Goal: Transaction & Acquisition: Purchase product/service

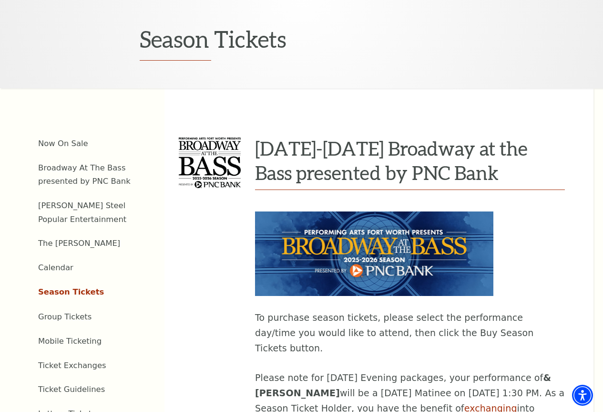
scroll to position [296, 0]
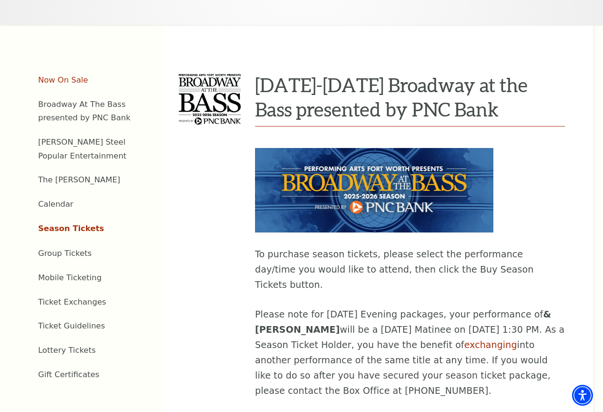
click at [53, 83] on link "Now On Sale" at bounding box center [63, 79] width 50 height 9
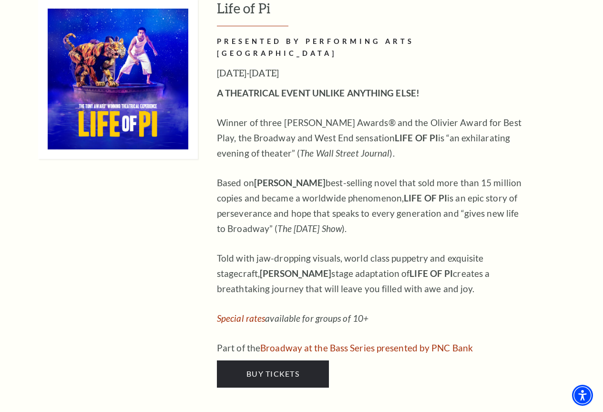
scroll to position [1135, 0]
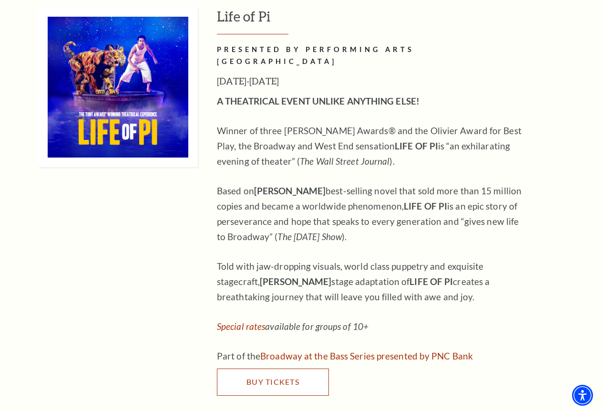
click at [280, 368] on link "Buy Tickets" at bounding box center [273, 381] width 112 height 27
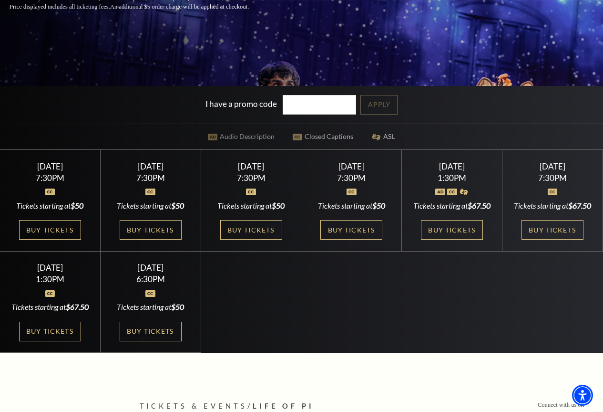
scroll to position [254, 0]
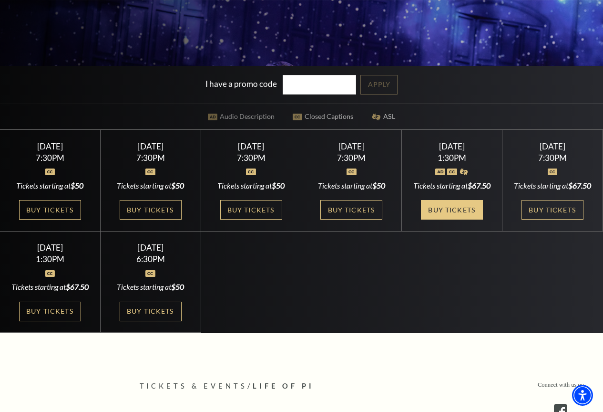
click at [451, 219] on link "Buy Tickets" at bounding box center [452, 210] width 62 height 20
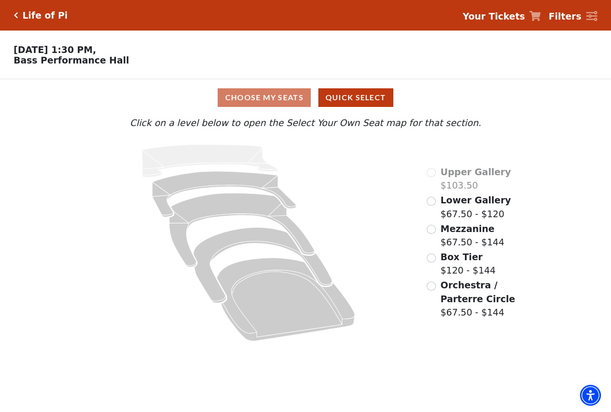
click at [453, 287] on span "Orchestra / Parterre Circle" at bounding box center [477, 292] width 74 height 24
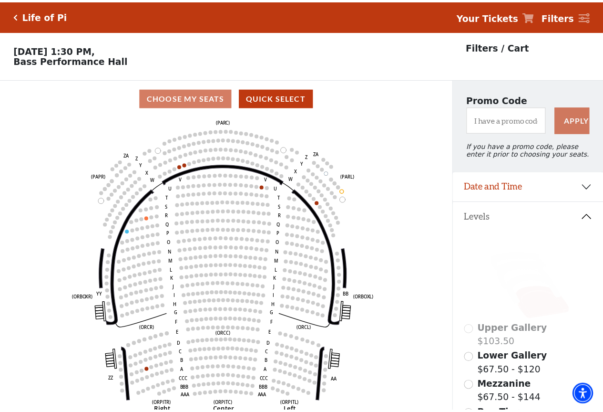
scroll to position [44, 0]
